Goal: Information Seeking & Learning: Understand process/instructions

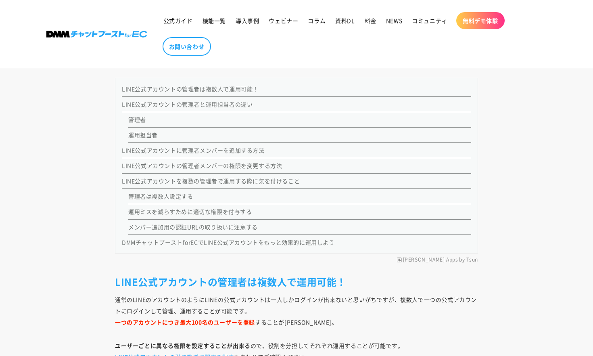
scroll to position [668, 0]
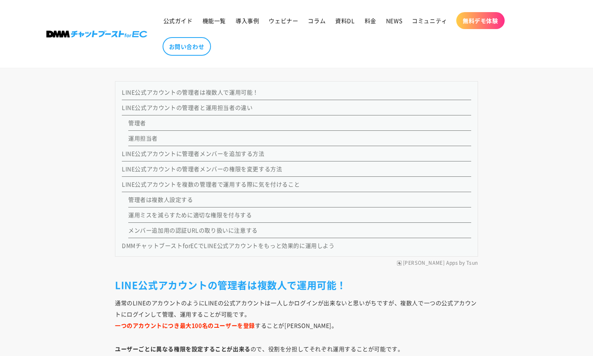
click at [163, 155] on link "LINE公式アカウントに管理者メンバーを追加する方法" at bounding box center [193, 153] width 143 height 8
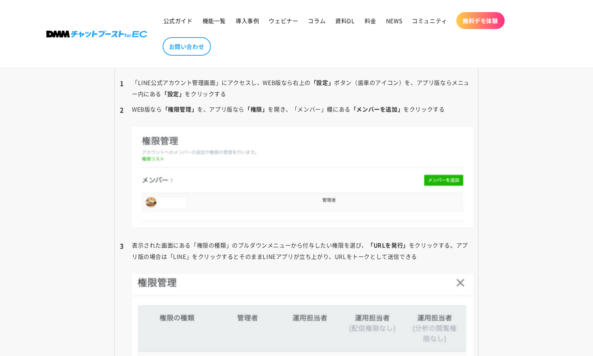
click at [240, 88] on li "「LINE公式アカウント管理画面」にアクセスし、WEB版なら右上の 「設定」 ボタン（歯車のアイコン）を、アプリ版ならメニュー内にある 「設定」 をクリックする" at bounding box center [297, 88] width 354 height 23
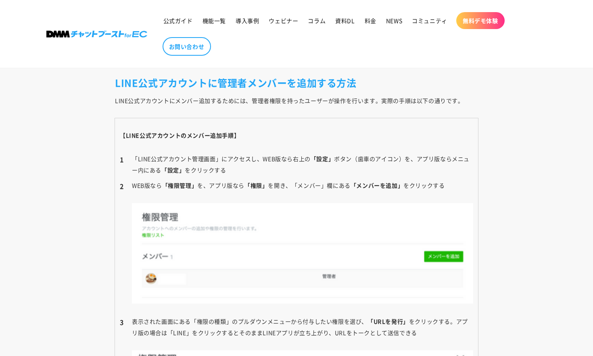
scroll to position [1414, 0]
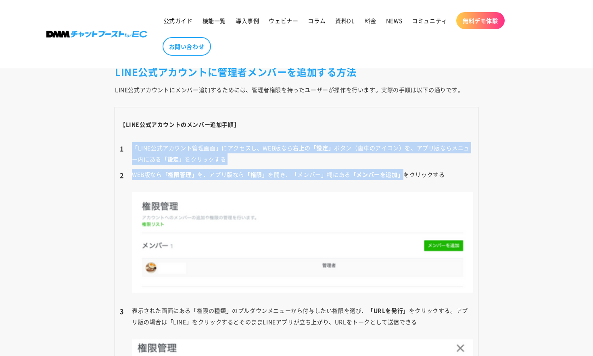
drag, startPoint x: 133, startPoint y: 146, endPoint x: 452, endPoint y: 186, distance: 321.8
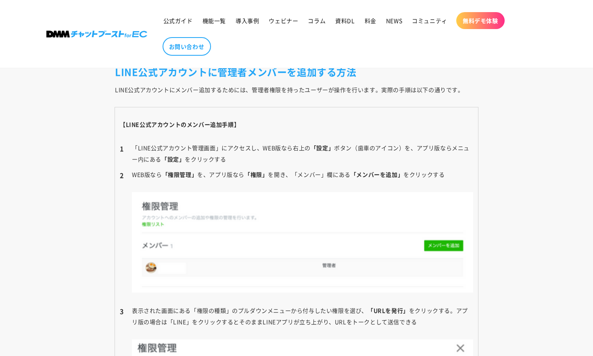
click at [318, 159] on li "「LINE公式アカウント管理画面」にアクセスし、WEB版なら右上の 「設定」 ボタン（歯車のアイコン）を、アプリ版ならメニュー内にある 「設定」 をクリックする" at bounding box center [297, 153] width 354 height 23
drag, startPoint x: 294, startPoint y: 150, endPoint x: 402, endPoint y: 146, distance: 108.7
click at [402, 146] on li "「LINE公式アカウント管理画面」にアクセスし、WEB版なら右上の 「設定」 ボタン（歯車のアイコン）を、アプリ版ならメニュー内にある 「設定」 をクリックする" at bounding box center [297, 153] width 354 height 23
copy li "右上の 「設定」 ボタン（歯車のアイコン）"
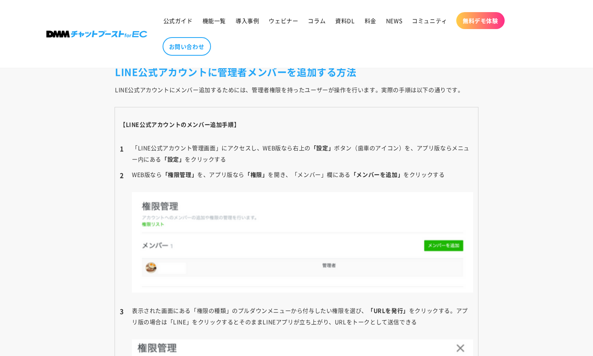
click at [220, 153] on li "「LINE公式アカウント管理画面」にアクセスし、WEB版なら右上の 「設定」 ボタン（歯車のアイコン）を、アプリ版ならメニュー内にある 「設定」 をクリックする" at bounding box center [297, 153] width 354 height 23
drag, startPoint x: 163, startPoint y: 175, endPoint x: 194, endPoint y: 179, distance: 30.9
click at [194, 179] on li "WEB版なら 「権限管理」 を、アプリ版なら 「権限」 を開き、「メンバー」欄にある 「メンバーを追加」 をクリックする" at bounding box center [297, 231] width 354 height 124
click at [229, 170] on li "WEB版なら 「権限管理」 を、アプリ版なら 「権限」 を開き、「メンバー」欄にある 「メンバーを追加」 をクリックする" at bounding box center [297, 231] width 354 height 124
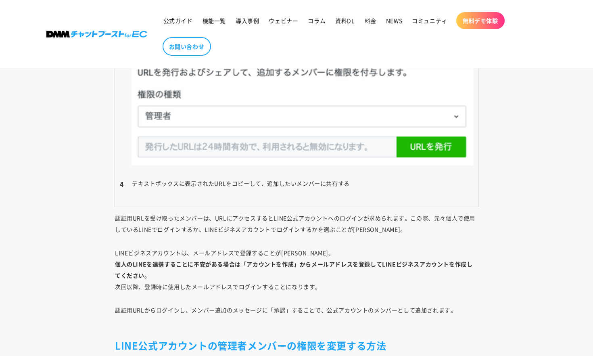
scroll to position [2208, 0]
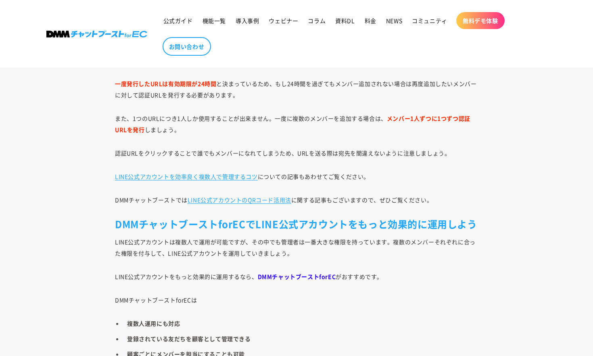
scroll to position [3437, 0]
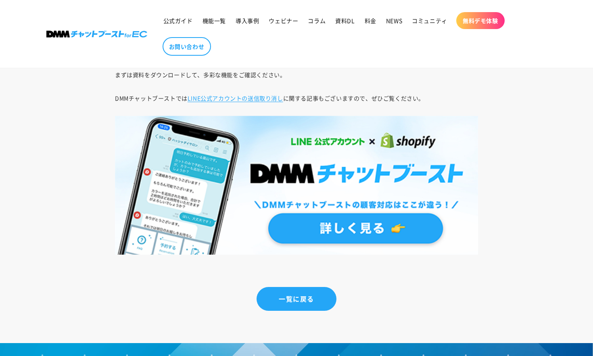
scroll to position [668, 0]
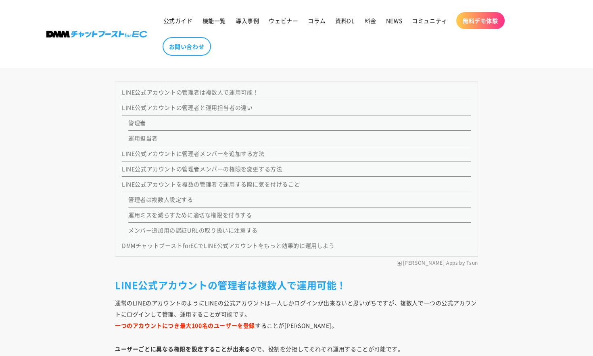
click at [197, 153] on link "LINE公式アカウントに管理者メンバーを追加する方法" at bounding box center [193, 153] width 143 height 8
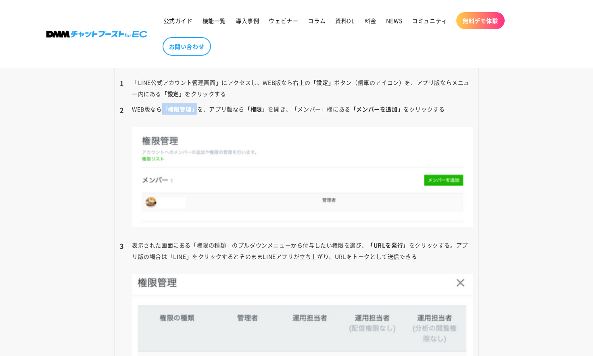
drag, startPoint x: 164, startPoint y: 109, endPoint x: 196, endPoint y: 110, distance: 31.9
click at [196, 110] on b "「権限管理」" at bounding box center [180, 109] width 36 height 8
copy b "「権限管理」"
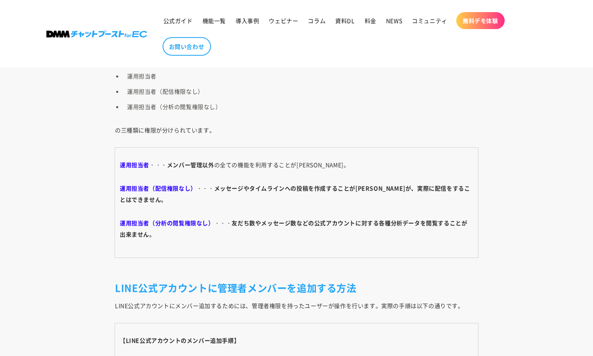
scroll to position [1230, 0]
